Goal: Feedback & Contribution: Contribute content

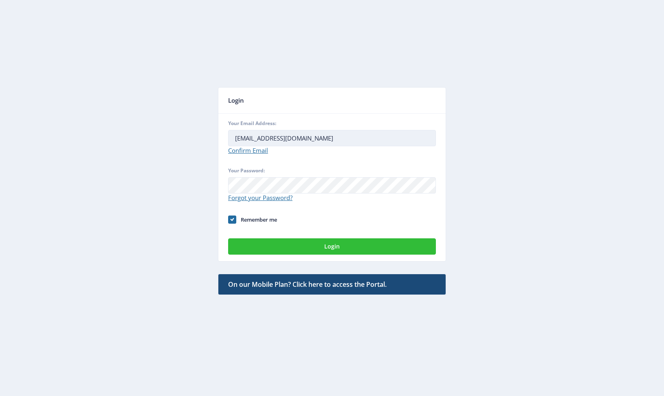
click at [309, 136] on input "[EMAIL_ADDRESS][DOMAIN_NAME]" at bounding box center [332, 138] width 208 height 16
type input "[EMAIL_ADDRESS][DOMAIN_NAME]"
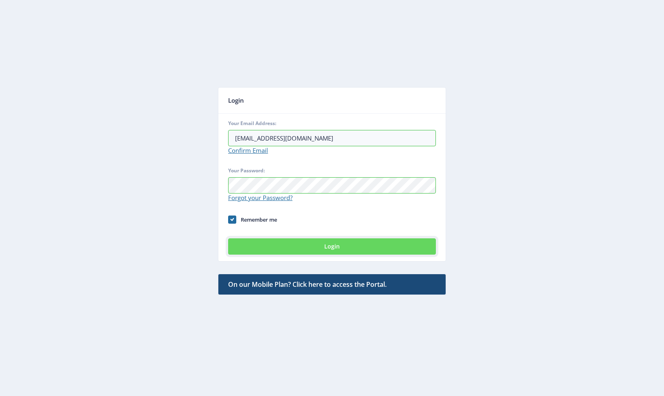
click at [322, 244] on button "Login" at bounding box center [332, 246] width 208 height 16
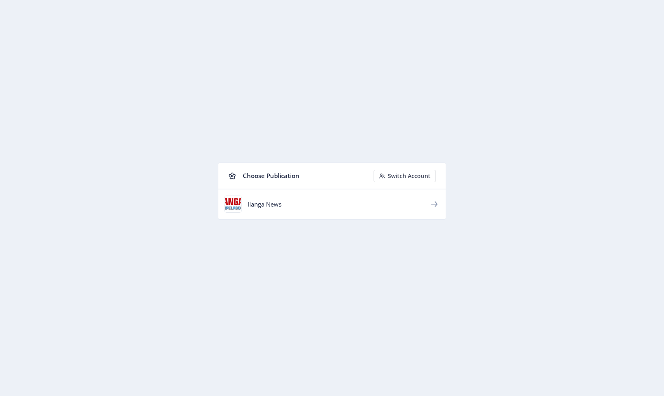
click at [272, 203] on div "Ilanga News" at bounding box center [339, 204] width 182 height 8
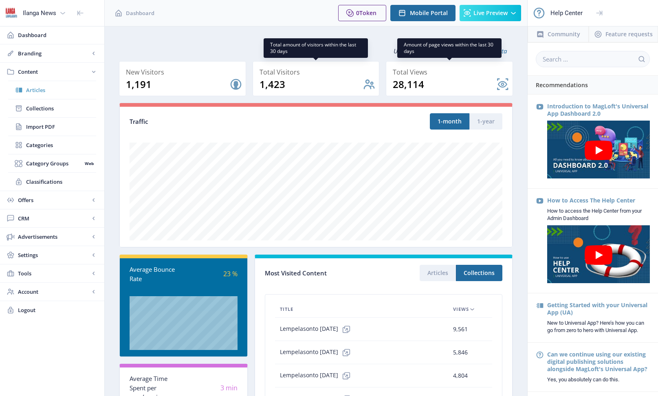
click at [33, 88] on span "Articles" at bounding box center [61, 90] width 70 height 8
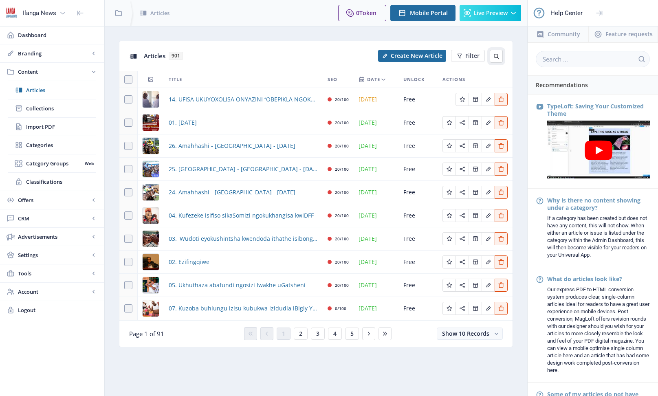
click at [497, 57] on icon at bounding box center [496, 56] width 5 height 5
drag, startPoint x: 335, startPoint y: 60, endPoint x: 443, endPoint y: 59, distance: 108.4
click at [337, 60] on div "Articles 901" at bounding box center [259, 56] width 230 height 17
click at [497, 57] on icon at bounding box center [497, 56] width 7 height 7
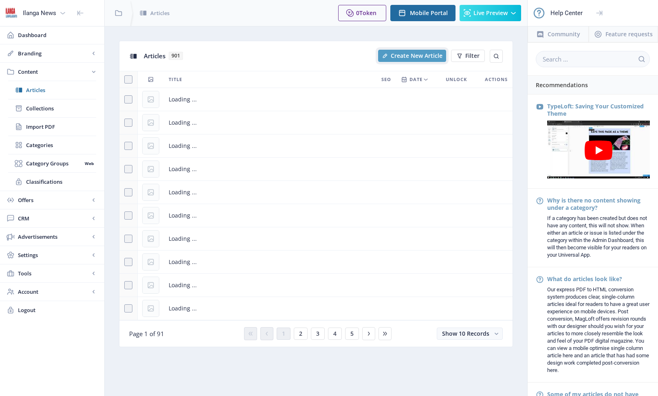
click at [414, 57] on span "Create New Article" at bounding box center [417, 56] width 52 height 7
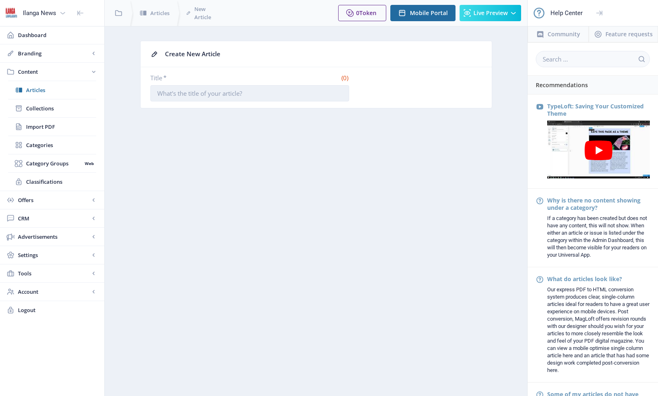
click at [219, 99] on input "Title *" at bounding box center [249, 93] width 199 height 16
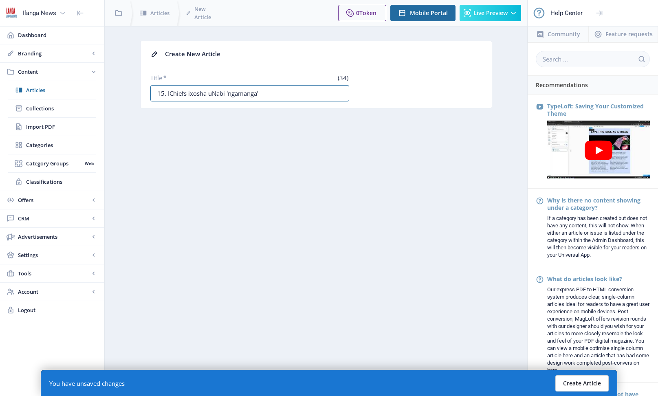
type input "15. IChiefs ixosha uNabi 'ngamanga'"
click at [582, 381] on button "Create Article" at bounding box center [581, 383] width 53 height 16
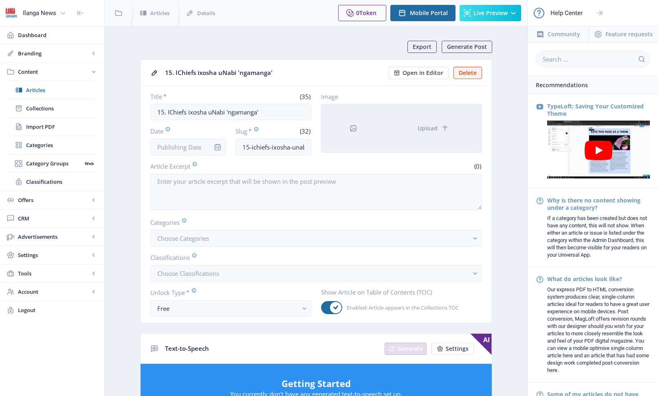
click at [346, 131] on div at bounding box center [354, 128] width 64 height 48
click at [423, 132] on span "Upload" at bounding box center [428, 128] width 20 height 7
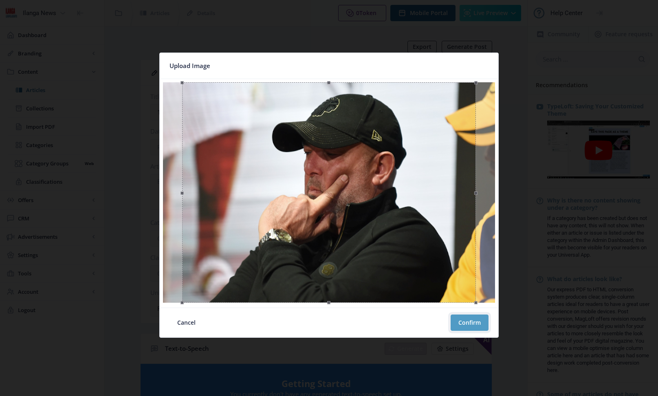
click at [478, 323] on button "Confirm" at bounding box center [470, 323] width 38 height 16
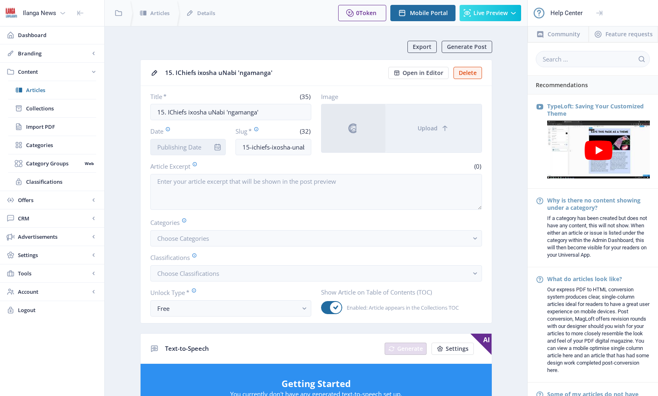
click at [195, 146] on input "Date" at bounding box center [188, 147] width 76 height 16
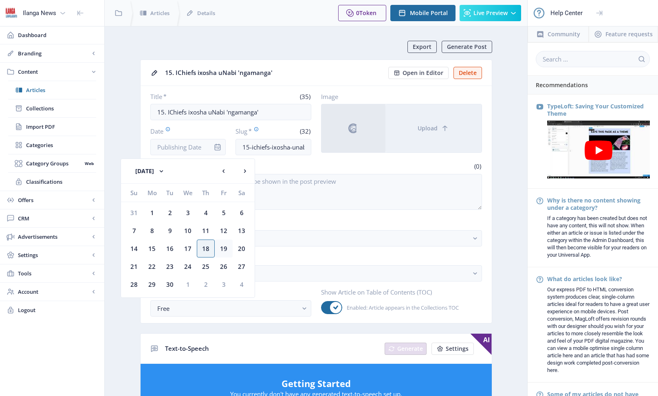
click at [227, 246] on div "19" at bounding box center [224, 249] width 18 height 18
type input "[DATE]"
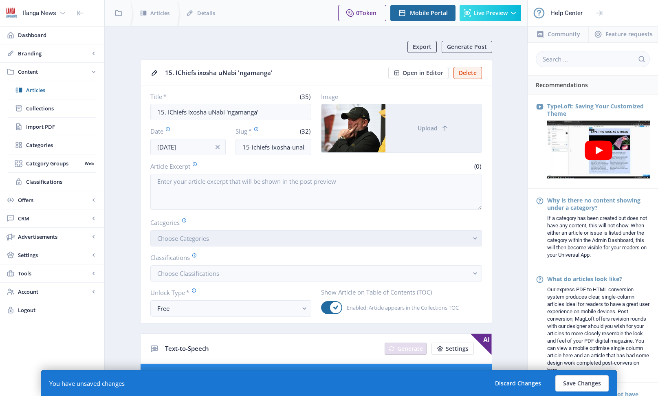
click at [196, 235] on span "Choose Categories" at bounding box center [183, 238] width 52 height 8
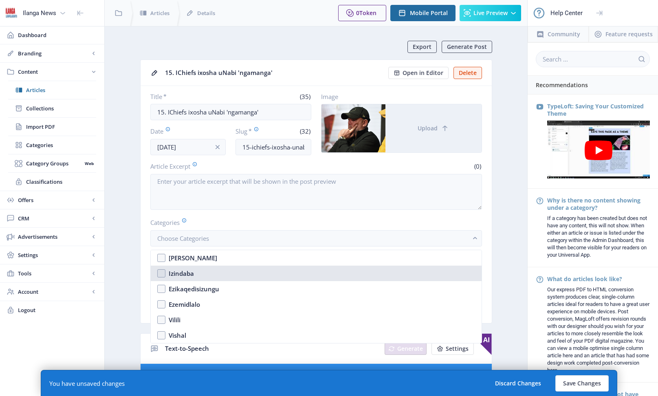
click at [165, 274] on nb-option "Izindaba" at bounding box center [316, 273] width 331 height 15
checkbox input "true"
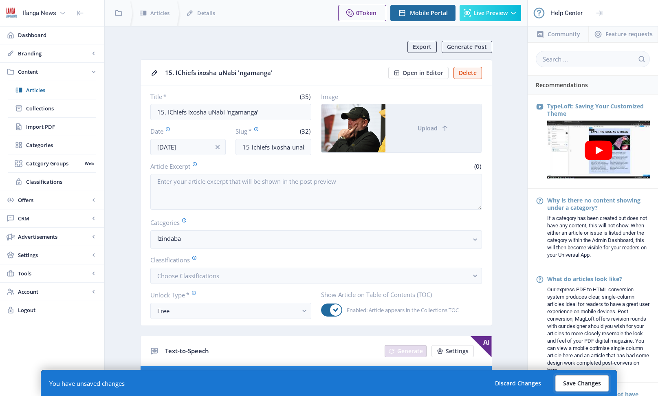
click at [573, 382] on button "Save Changes" at bounding box center [581, 383] width 53 height 16
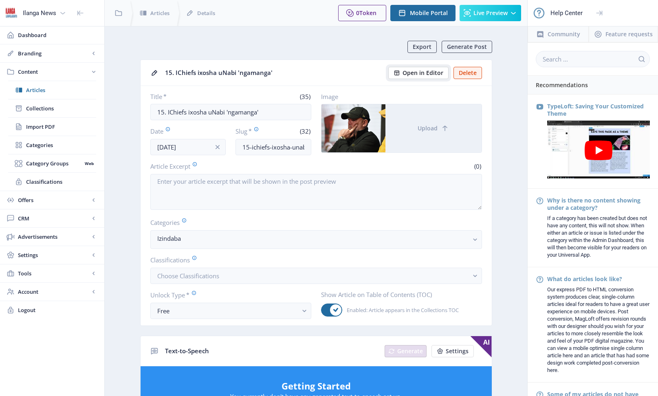
click at [423, 73] on span "Open in Editor" at bounding box center [423, 73] width 41 height 7
click at [33, 90] on span "Articles" at bounding box center [61, 90] width 70 height 8
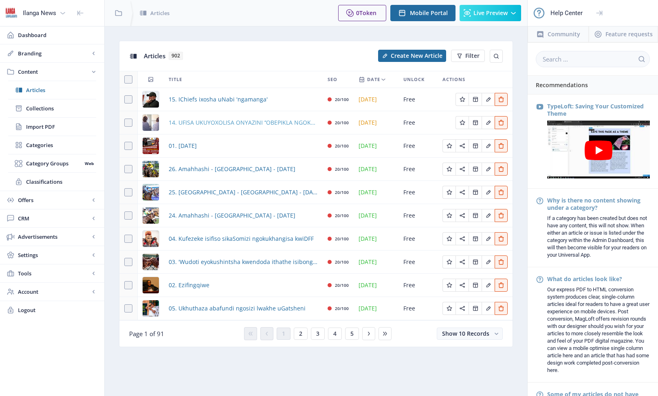
click at [207, 121] on span "14. UFISA UKUYOXOLISA ONYAZINI ‘‘OBEPIKLA NGOKUSWENKA" at bounding box center [243, 123] width 149 height 10
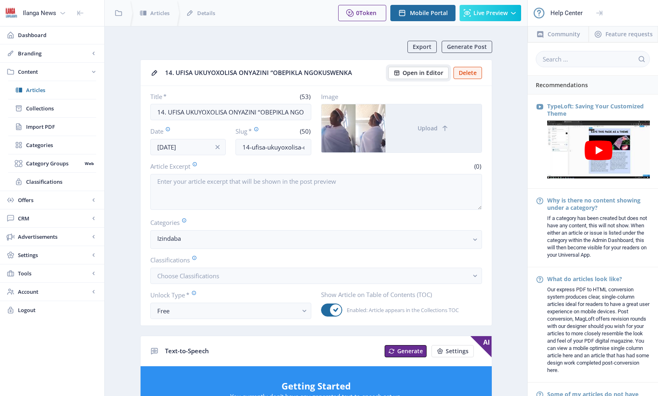
click at [414, 73] on span "Open in Editor" at bounding box center [423, 73] width 41 height 7
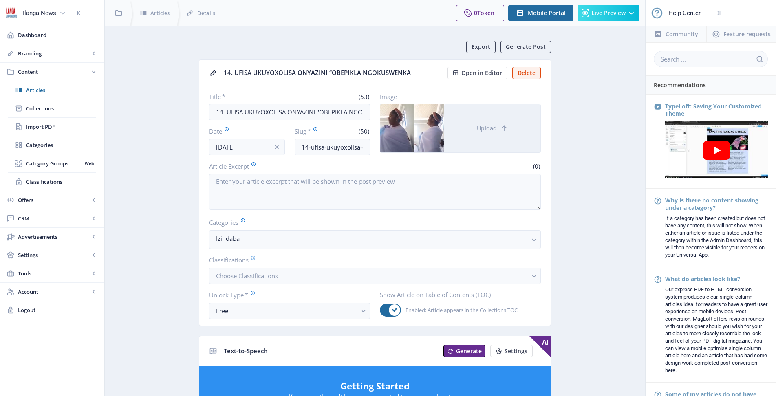
click at [24, 11] on div "Ilanga News" at bounding box center [39, 13] width 33 height 18
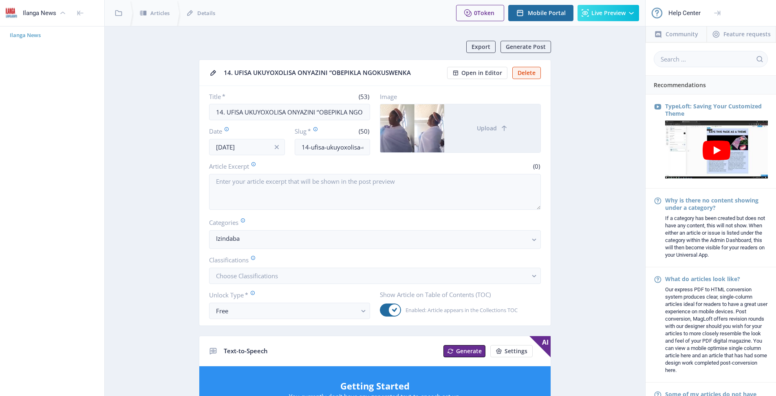
click at [20, 35] on span "Ilanga News" at bounding box center [55, 35] width 91 height 8
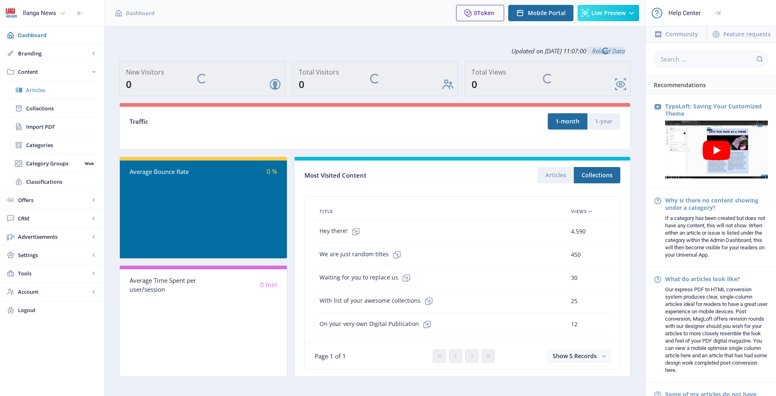
click at [35, 88] on span "Articles" at bounding box center [61, 90] width 70 height 8
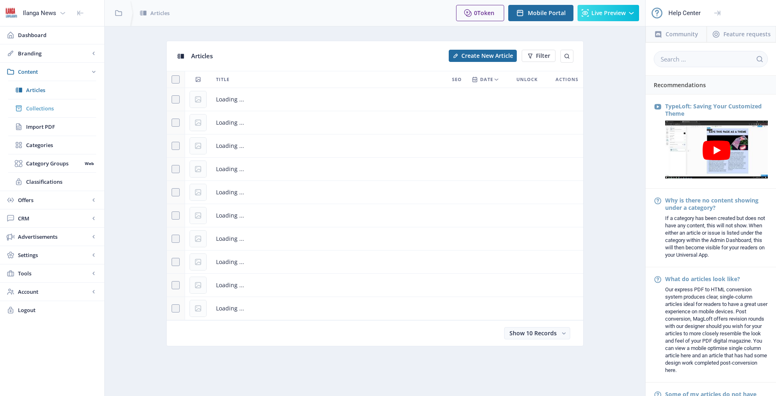
click at [28, 106] on span "Collections" at bounding box center [61, 108] width 70 height 8
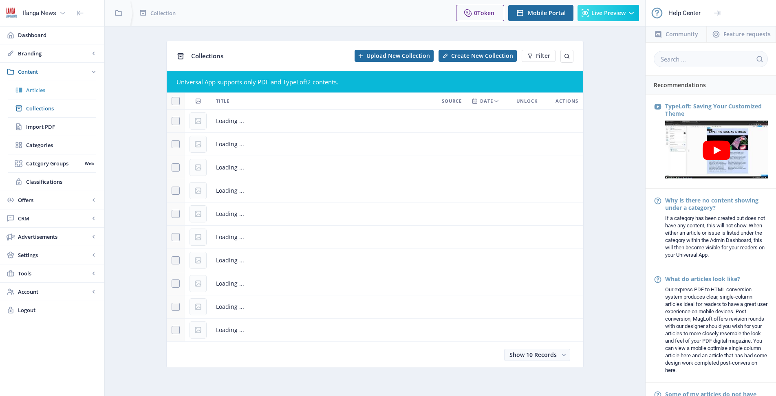
click at [37, 89] on span "Articles" at bounding box center [61, 90] width 70 height 8
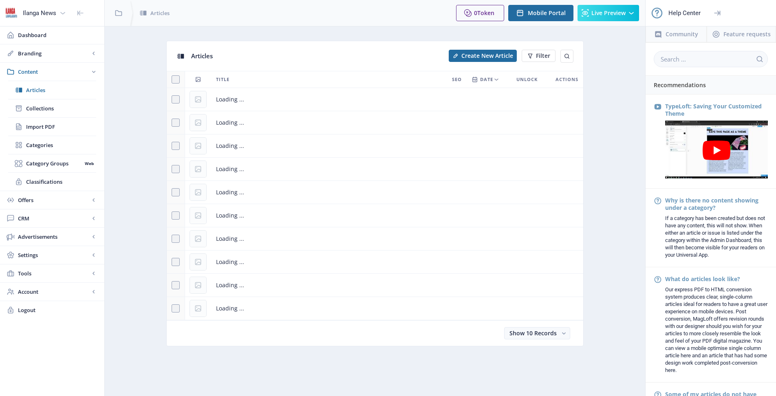
click at [664, 13] on icon at bounding box center [717, 13] width 8 height 8
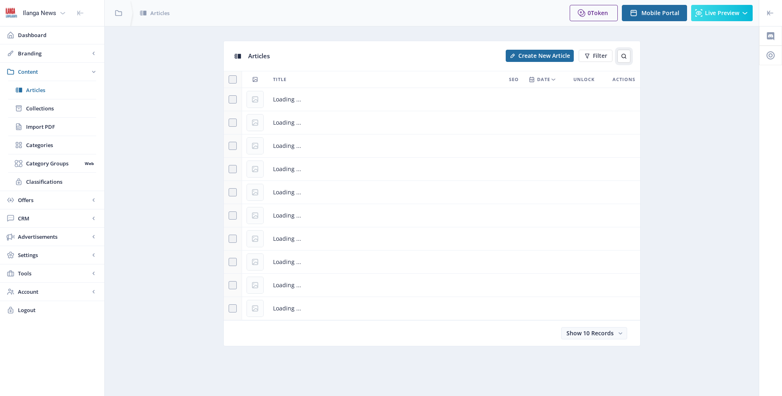
click at [626, 57] on icon at bounding box center [624, 56] width 7 height 7
click at [627, 56] on button at bounding box center [624, 56] width 13 height 13
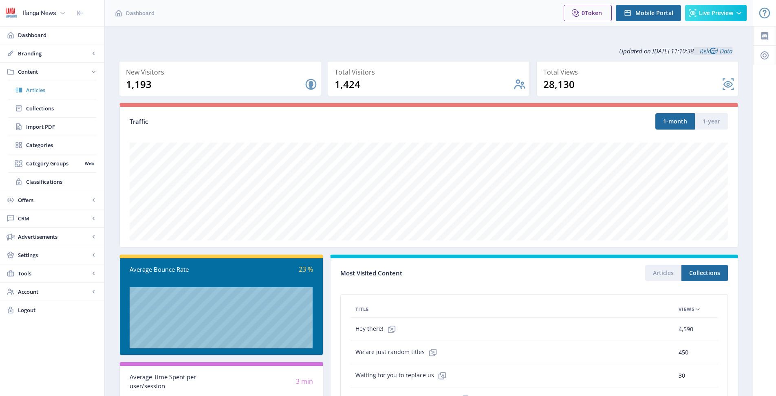
click at [27, 89] on span "Articles" at bounding box center [61, 90] width 70 height 8
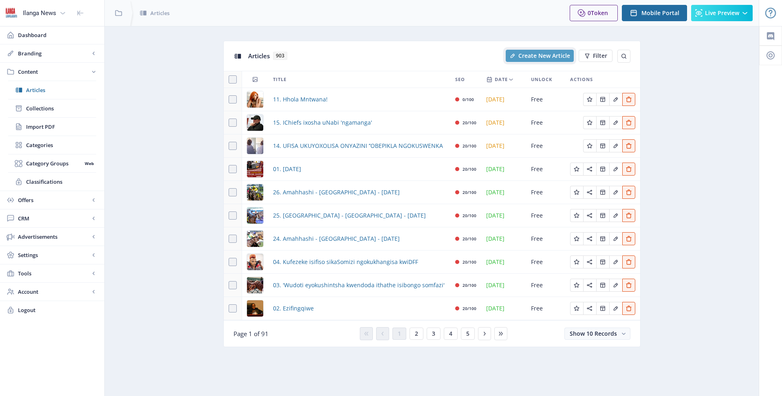
click at [531, 61] on button "Create New Article" at bounding box center [540, 56] width 68 height 12
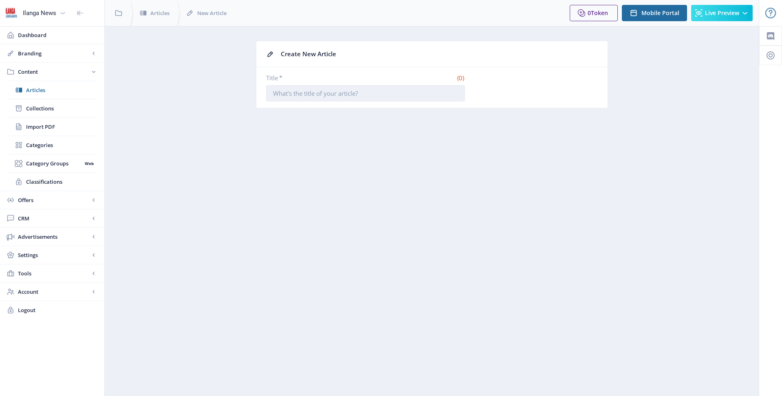
click at [354, 93] on input "Title *" at bounding box center [365, 93] width 199 height 16
click at [353, 96] on input "Title *" at bounding box center [365, 93] width 199 height 16
click at [358, 94] on input "Title *" at bounding box center [365, 93] width 199 height 16
click at [354, 95] on input "Title *" at bounding box center [365, 93] width 199 height 16
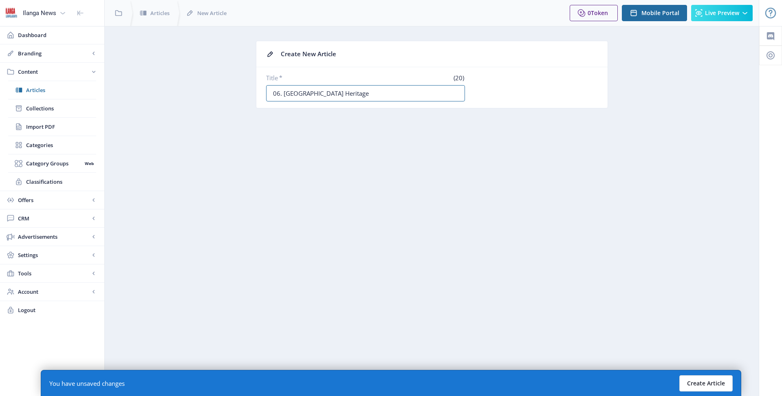
type input "06. Nkandla Heritage"
click at [705, 383] on button "Create Article" at bounding box center [705, 383] width 53 height 16
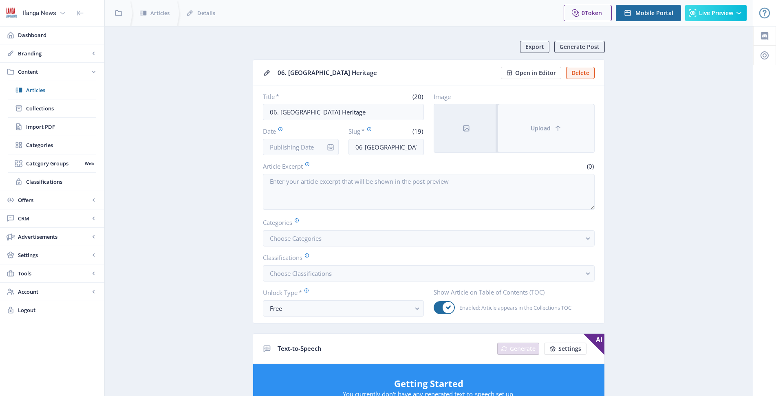
click at [528, 125] on button "Upload" at bounding box center [546, 128] width 96 height 48
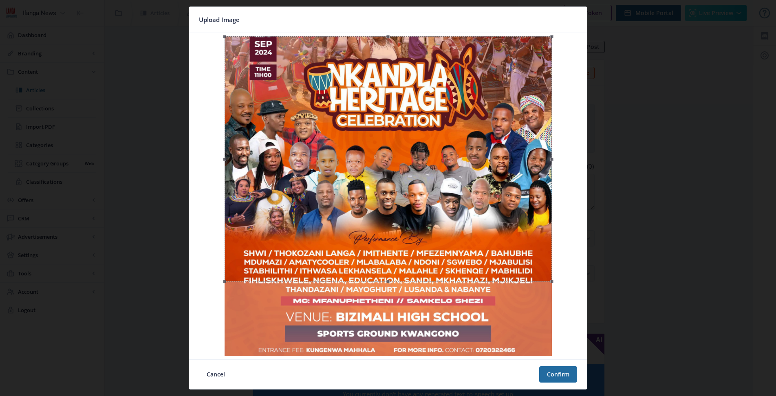
drag, startPoint x: 549, startPoint y: 279, endPoint x: 553, endPoint y: 244, distance: 35.2
click at [552, 244] on div at bounding box center [388, 158] width 327 height 245
click at [567, 374] on button "Confirm" at bounding box center [558, 374] width 38 height 16
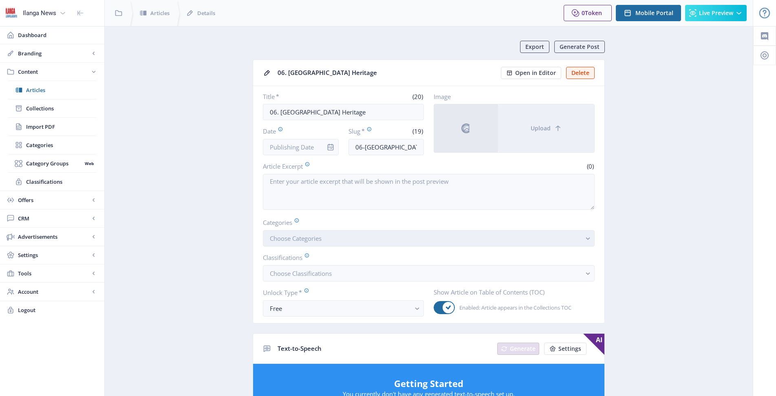
click at [480, 239] on button "Choose Categories" at bounding box center [429, 238] width 332 height 16
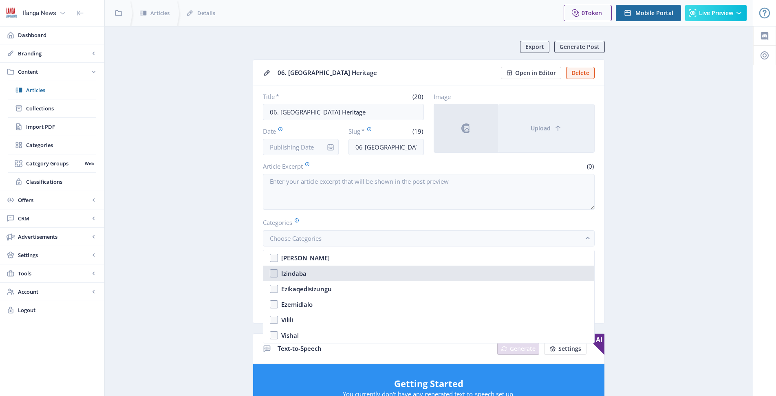
click at [278, 276] on nb-option "Izindaba" at bounding box center [428, 273] width 331 height 15
checkbox input "true"
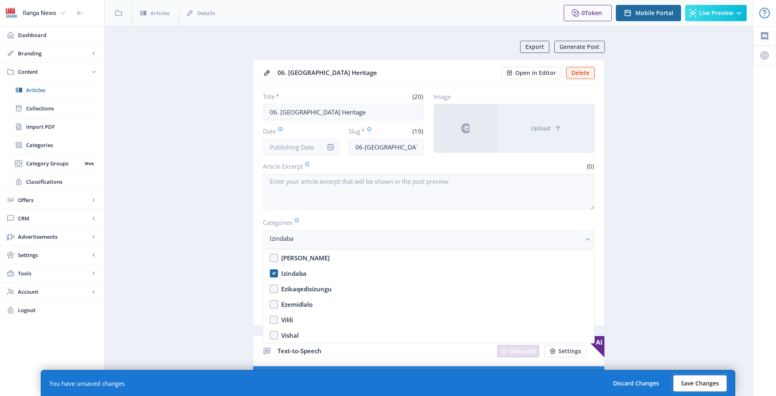
click at [689, 385] on button "Save Changes" at bounding box center [699, 383] width 53 height 16
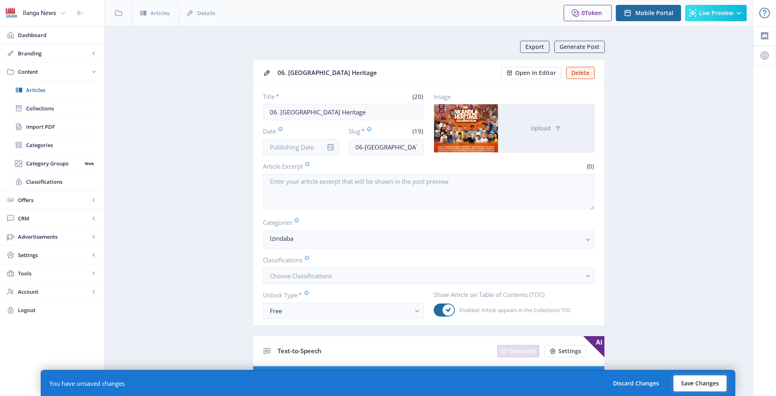
click at [696, 381] on button "Save Changes" at bounding box center [699, 383] width 53 height 16
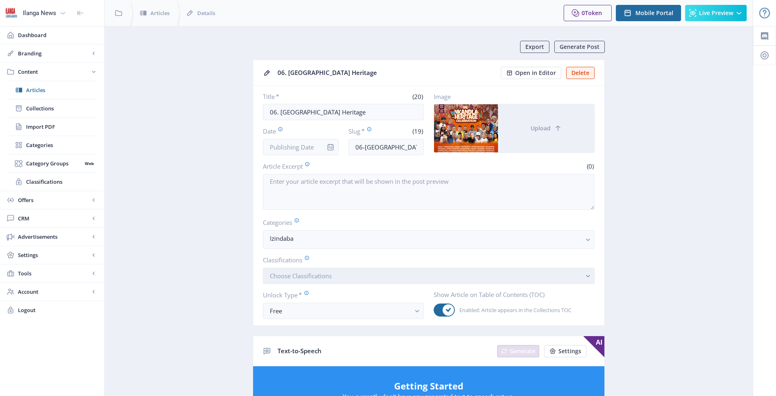
click at [359, 280] on button "Choose Classifications" at bounding box center [429, 276] width 332 height 16
click at [550, 71] on span "Open in Editor" at bounding box center [535, 73] width 41 height 7
